Goal: Transaction & Acquisition: Purchase product/service

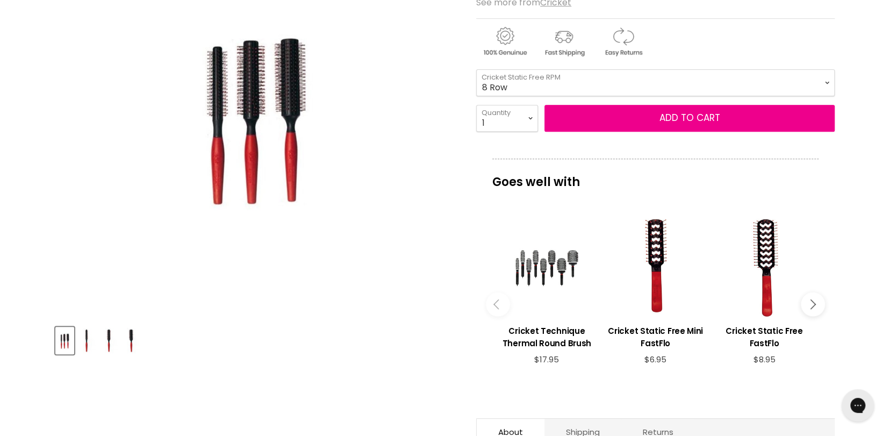
click at [313, 116] on img "Cricket Static Free RPM image. Click or Scroll to Zoom." at bounding box center [256, 115] width 188 height 283
click at [283, 150] on img "Cricket Static Free RPM image. Click or Scroll to Zoom." at bounding box center [256, 115] width 188 height 283
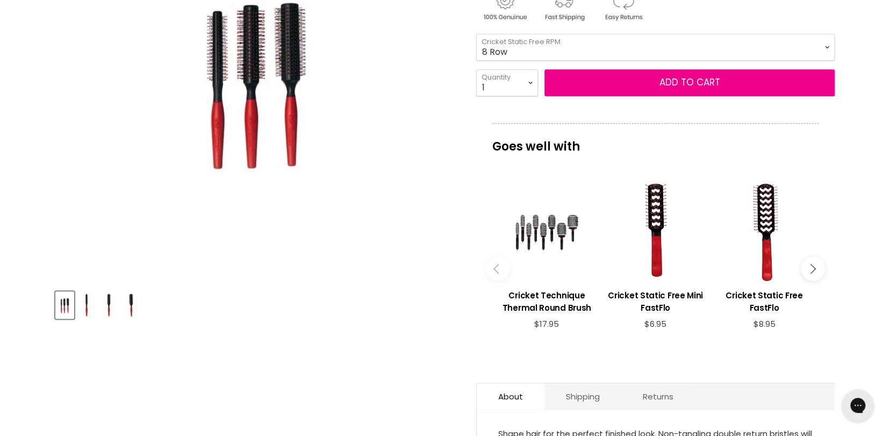
scroll to position [269, 0]
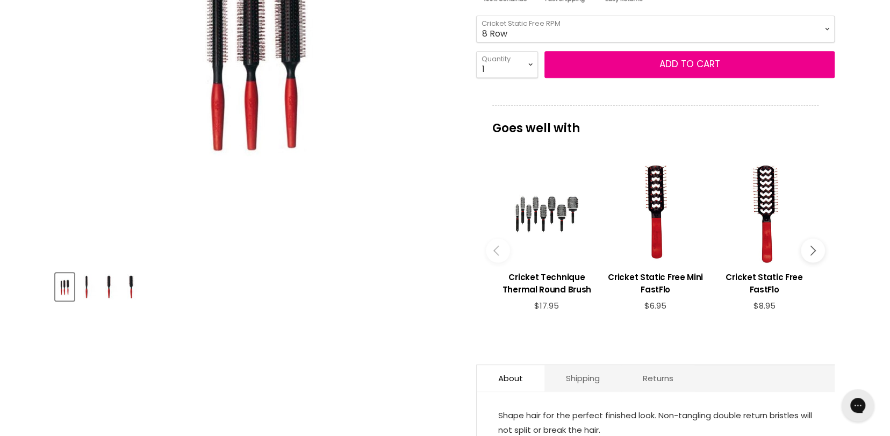
click at [87, 292] on img "Product thumbnails" at bounding box center [86, 286] width 17 height 25
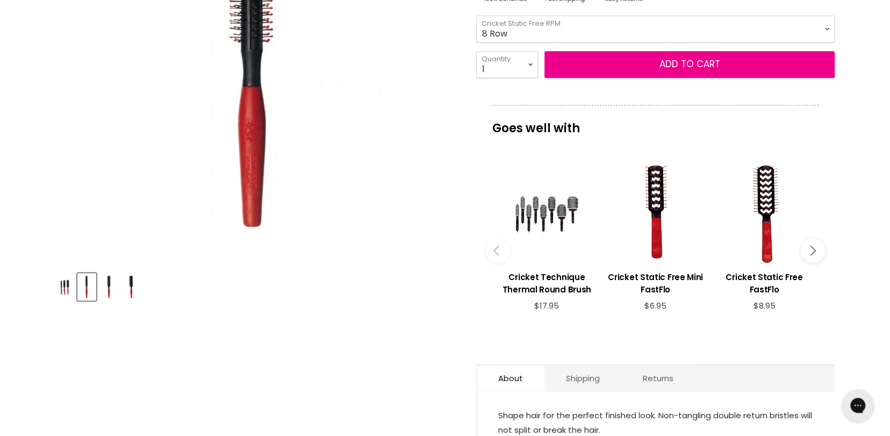
click at [98, 290] on div "Product thumbnails" at bounding box center [256, 285] width 405 height 31
click at [111, 293] on img "Product thumbnails" at bounding box center [109, 286] width 17 height 25
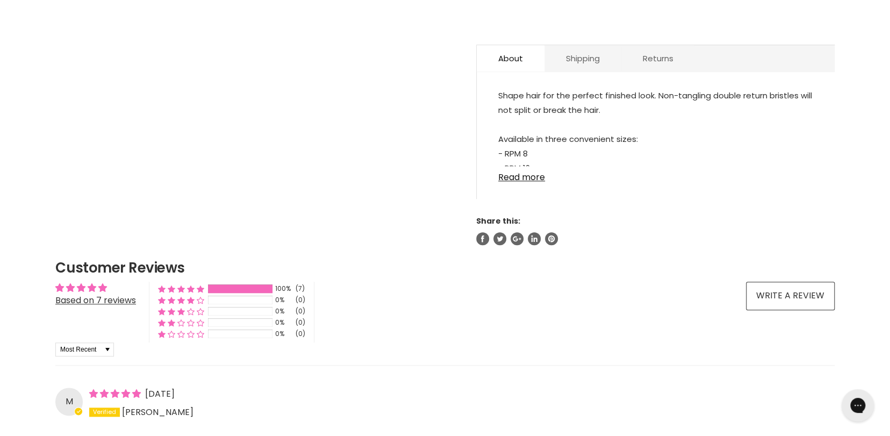
scroll to position [0, 0]
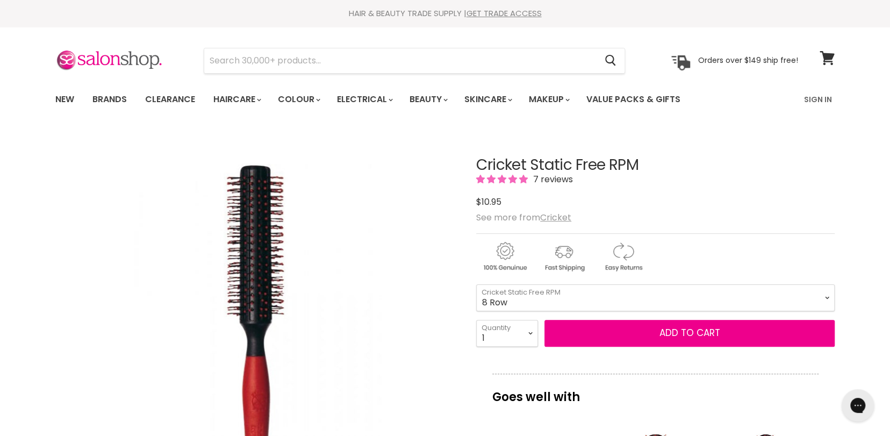
drag, startPoint x: 6, startPoint y: 299, endPoint x: 15, endPoint y: 116, distance: 183.5
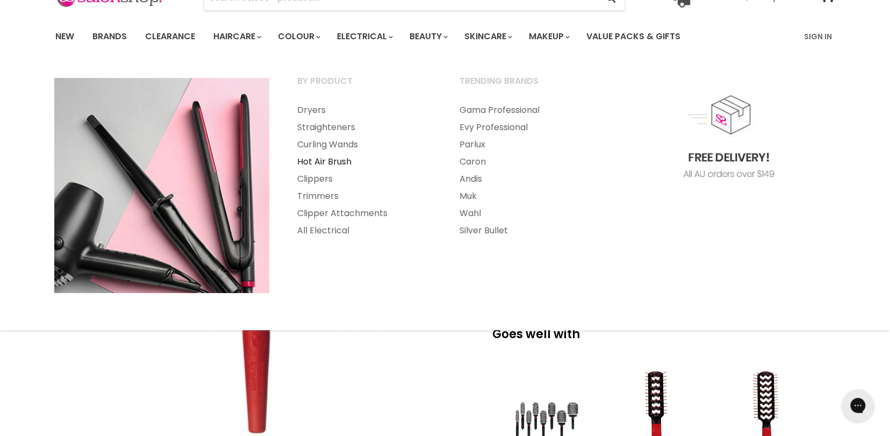
scroll to position [215, 0]
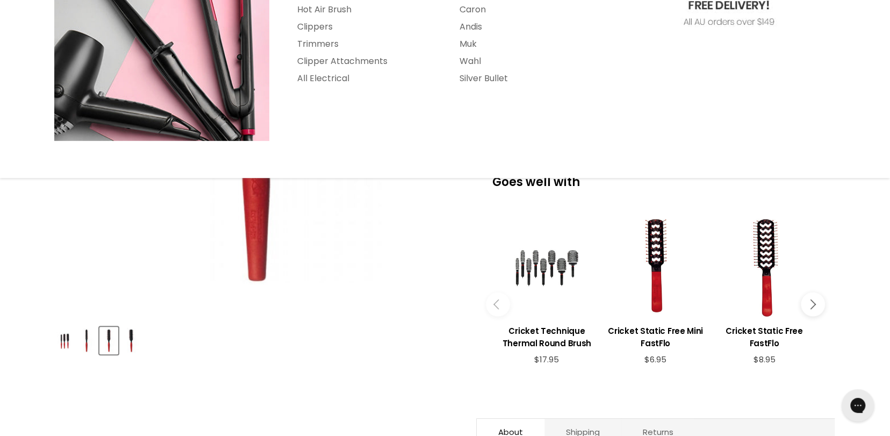
click at [62, 343] on img "Product thumbnails" at bounding box center [64, 340] width 17 height 25
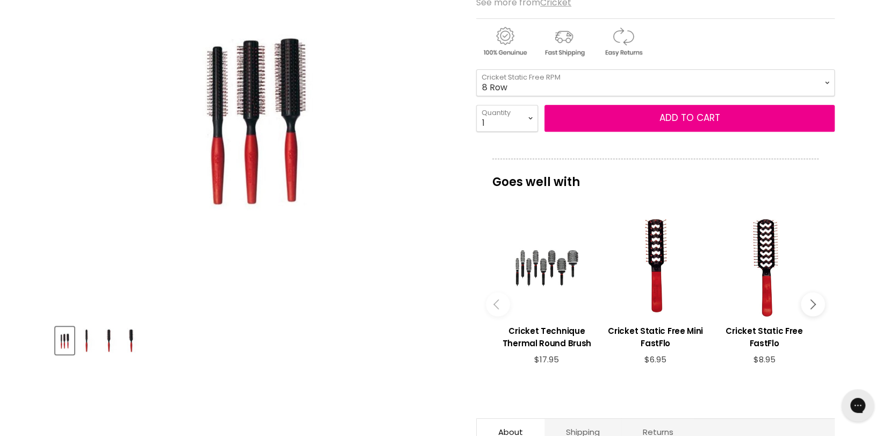
click at [62, 343] on img "Product thumbnails" at bounding box center [64, 340] width 17 height 25
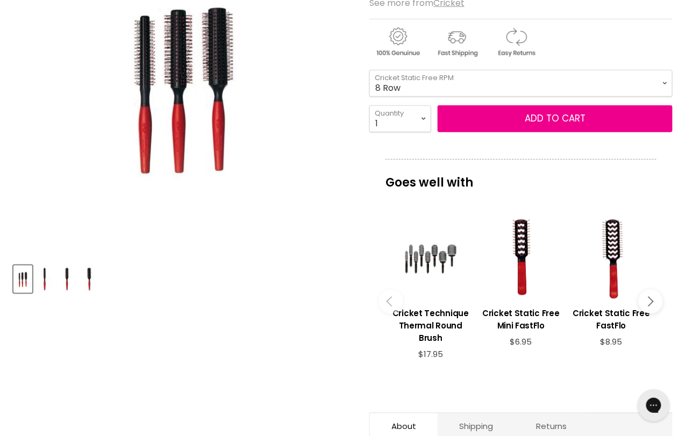
scroll to position [246, 0]
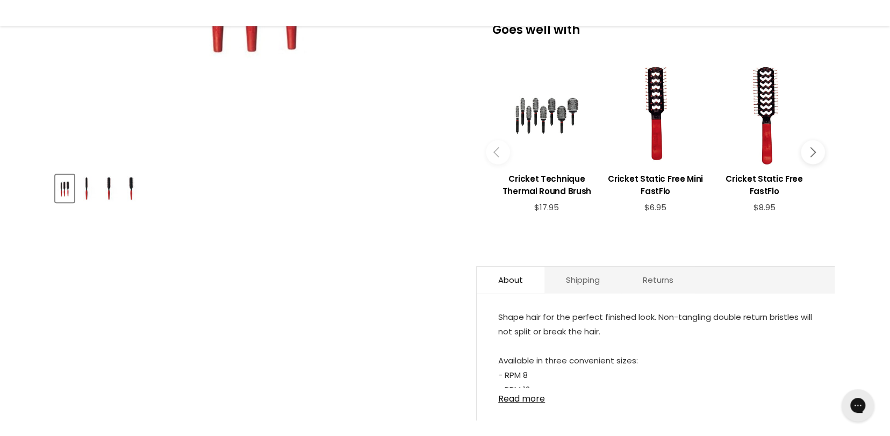
scroll to position [376, 0]
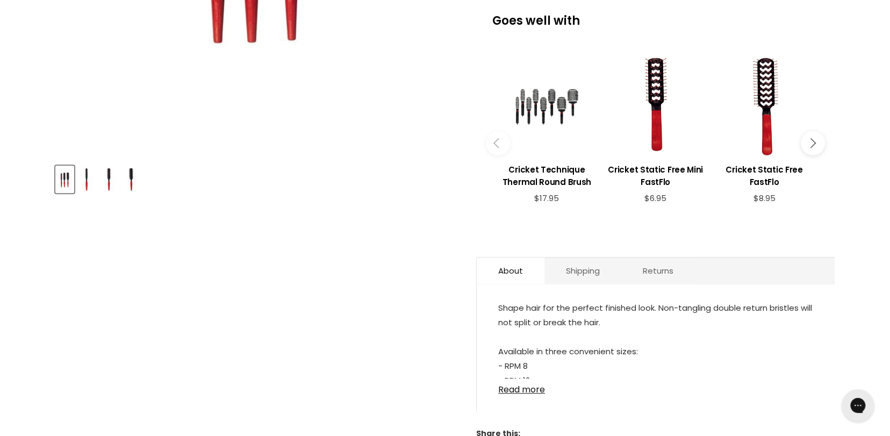
click at [89, 182] on img "Product thumbnails" at bounding box center [86, 179] width 17 height 25
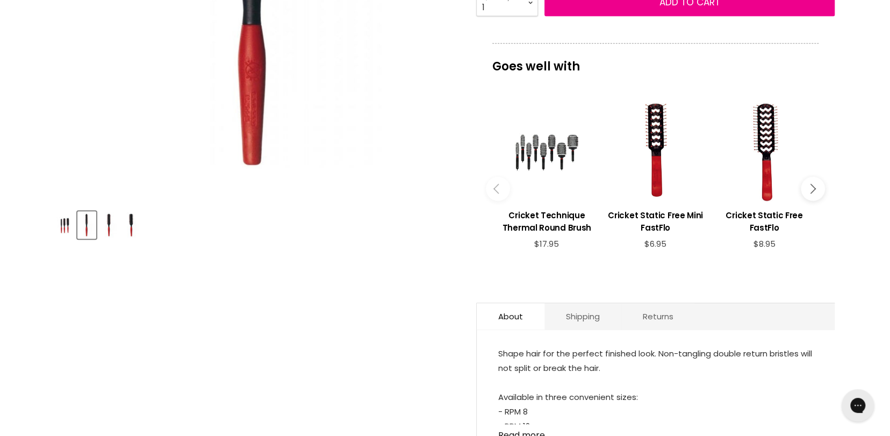
scroll to position [161, 0]
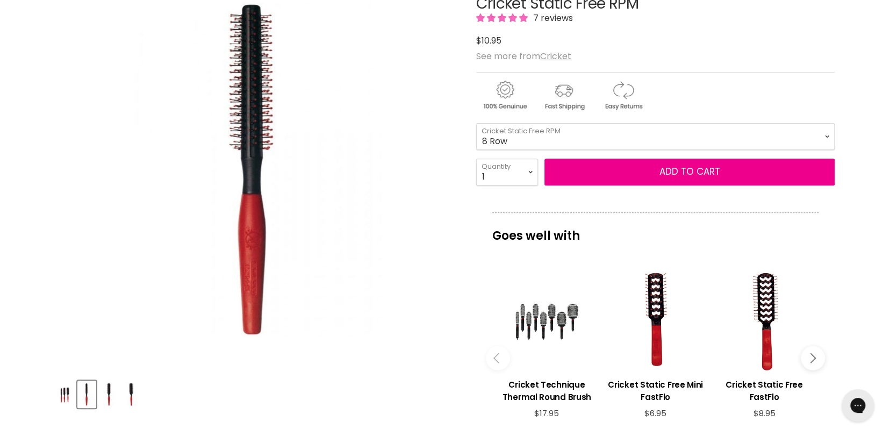
click at [111, 390] on img "Product thumbnails" at bounding box center [109, 394] width 17 height 25
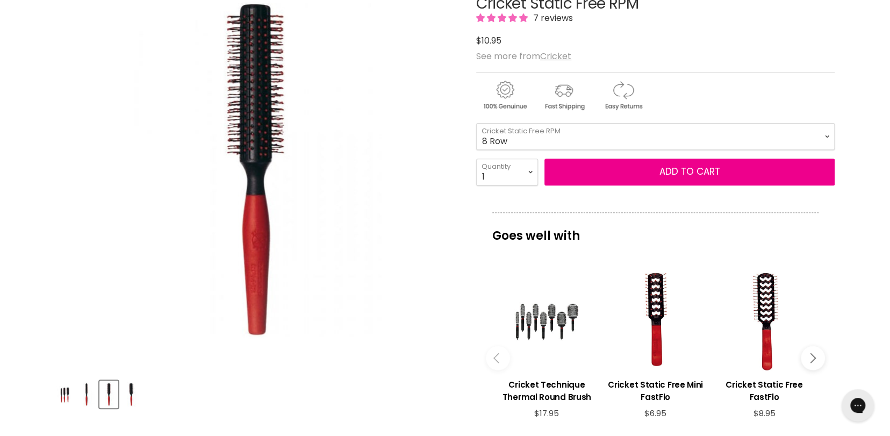
click at [141, 391] on div "Product thumbnails" at bounding box center [256, 392] width 405 height 31
click at [135, 392] on img "Product thumbnails" at bounding box center [131, 394] width 17 height 25
